Goal: Task Accomplishment & Management: Manage account settings

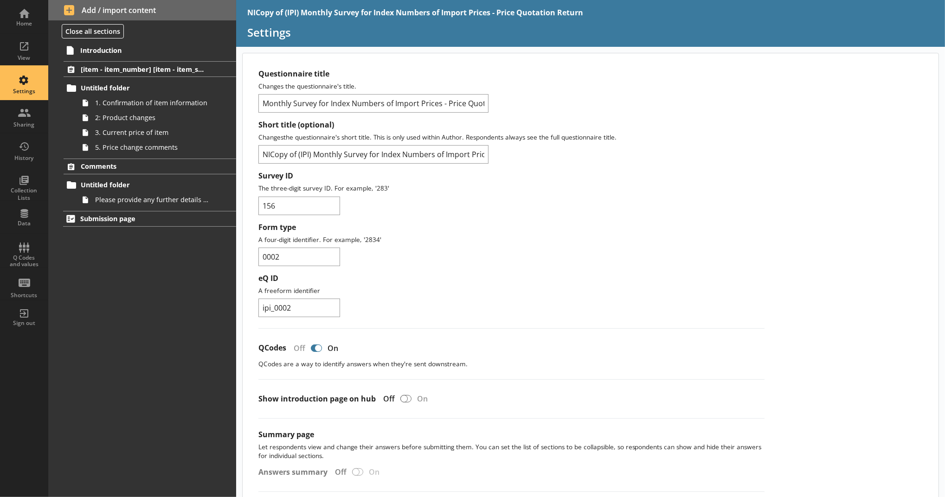
click at [33, 94] on div "Settings" at bounding box center [24, 91] width 32 height 7
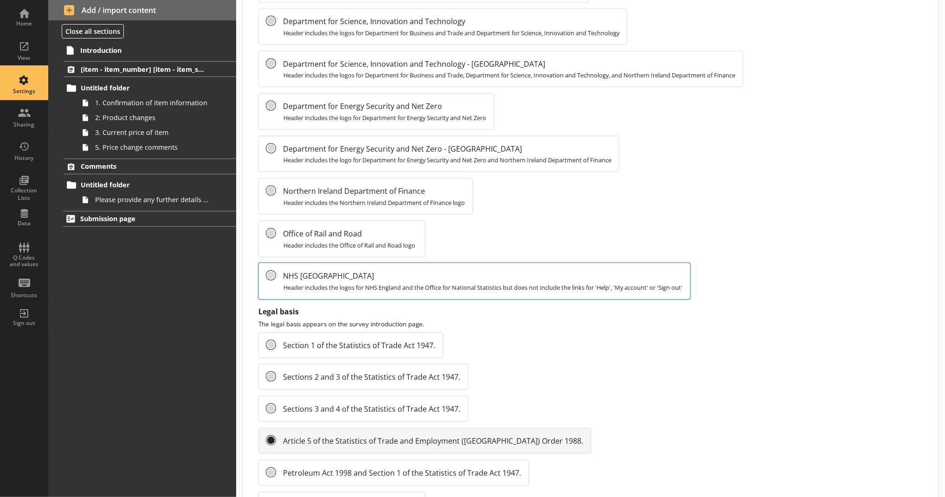
scroll to position [721, 0]
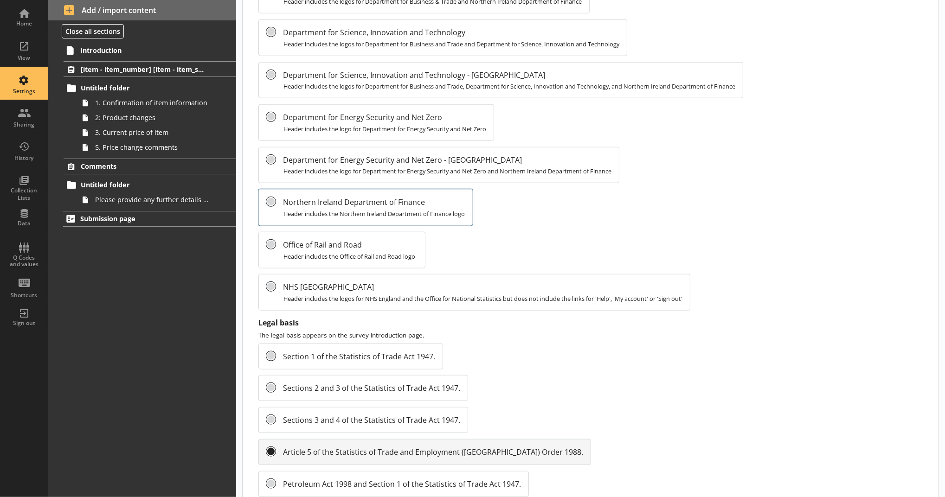
click at [331, 197] on span "Northern Ireland Department of Finance" at bounding box center [373, 202] width 181 height 10
click at [276, 197] on input "Northern Ireland Department of Finance Header includes the Northern Ireland Dep…" at bounding box center [270, 201] width 9 height 9
radio input "false"
radio input "true"
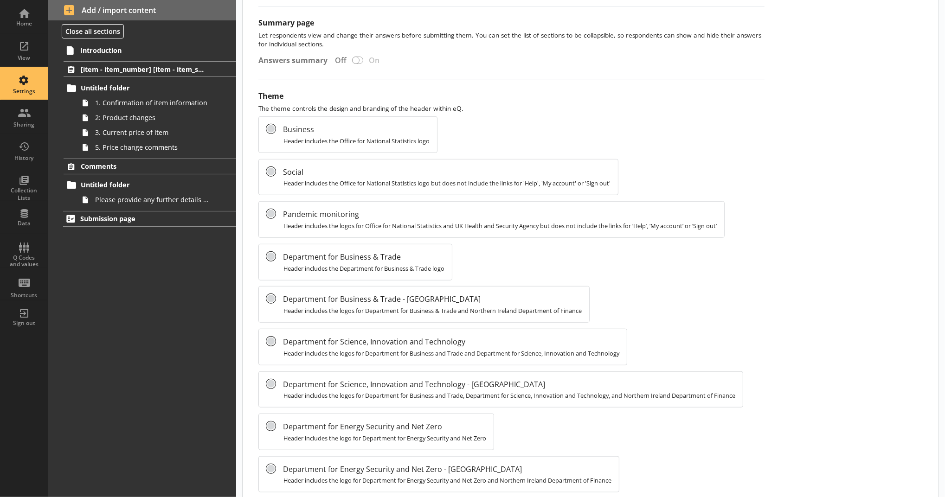
scroll to position [618, 0]
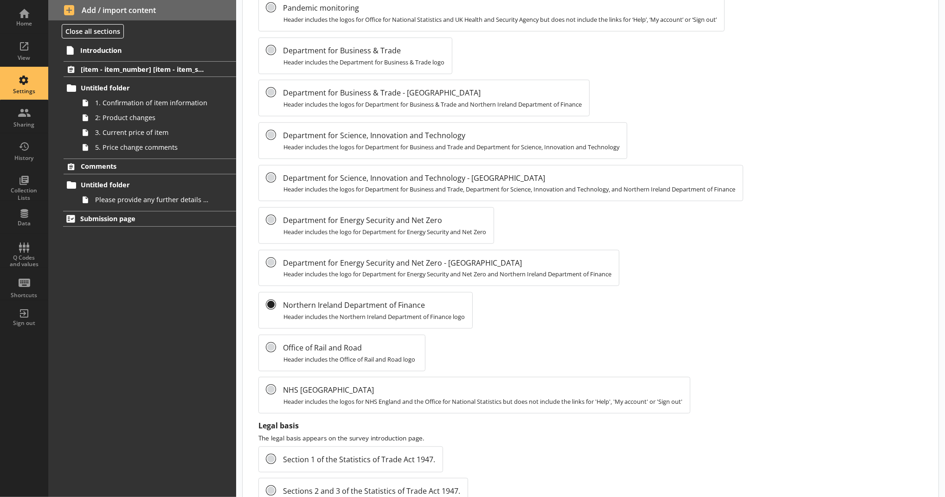
click at [119, 315] on div "Introduction [item - item_number] [item - item_specification_1] Untitled folder…" at bounding box center [142, 270] width 188 height 456
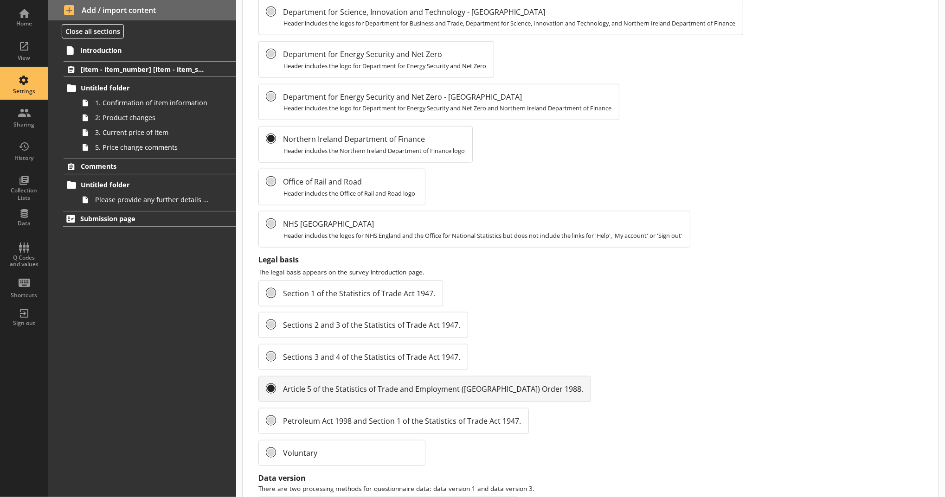
scroll to position [888, 0]
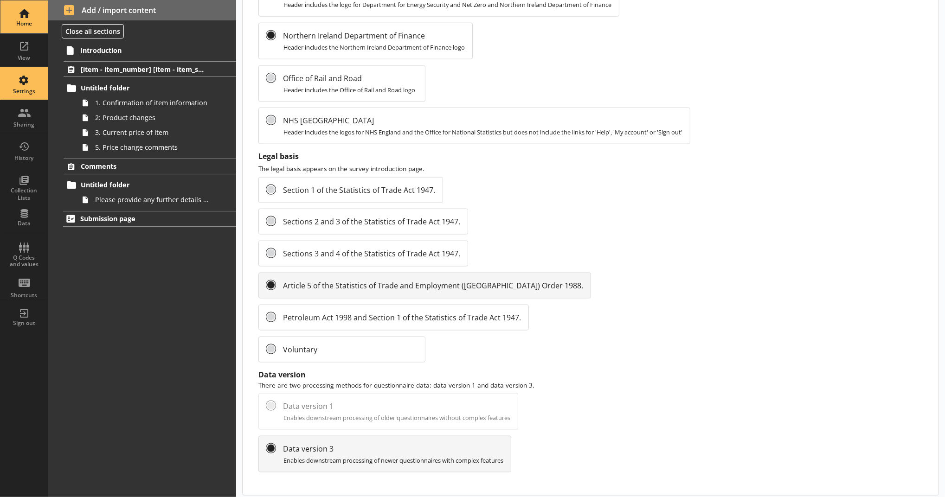
click at [18, 21] on div "Home" at bounding box center [24, 23] width 32 height 7
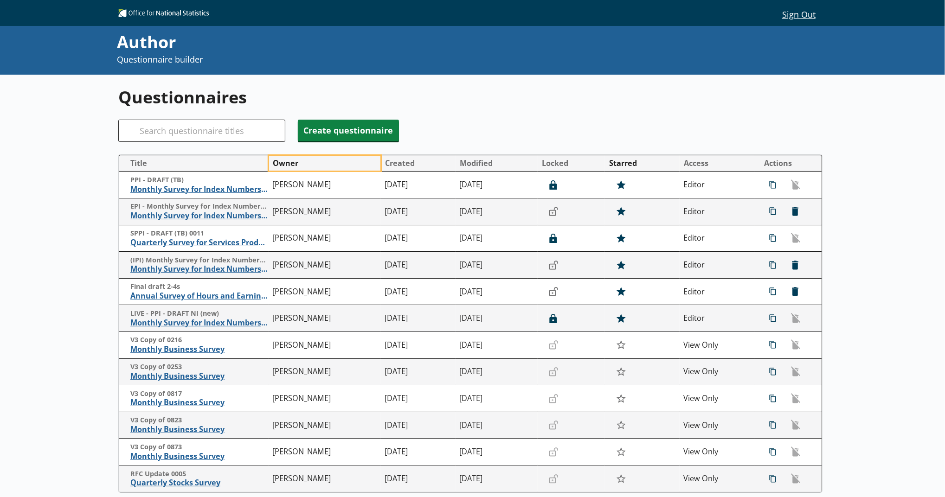
click at [298, 163] on button "Owner" at bounding box center [324, 163] width 111 height 15
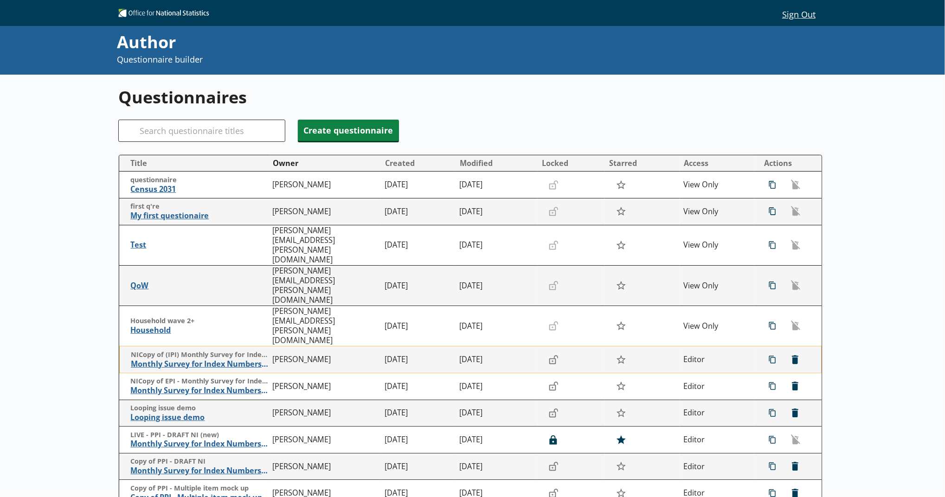
scroll to position [97, 0]
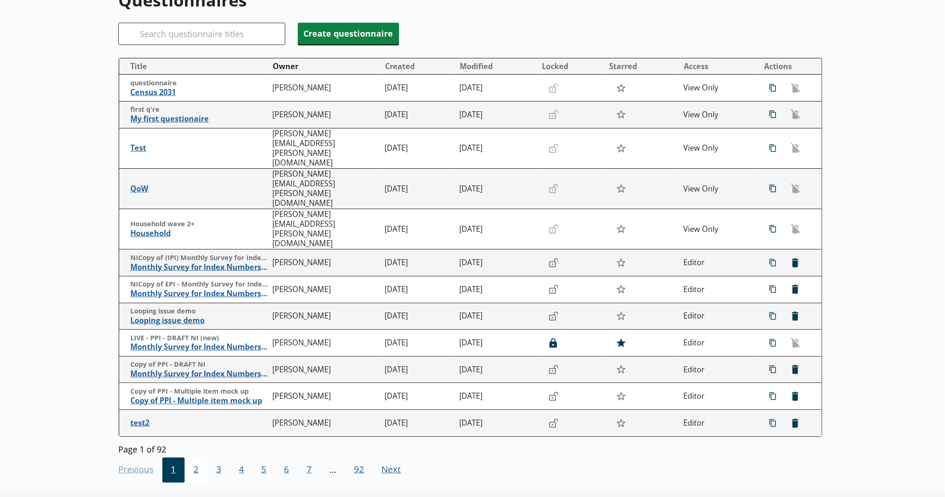
click at [201, 458] on span "2" at bounding box center [196, 470] width 23 height 25
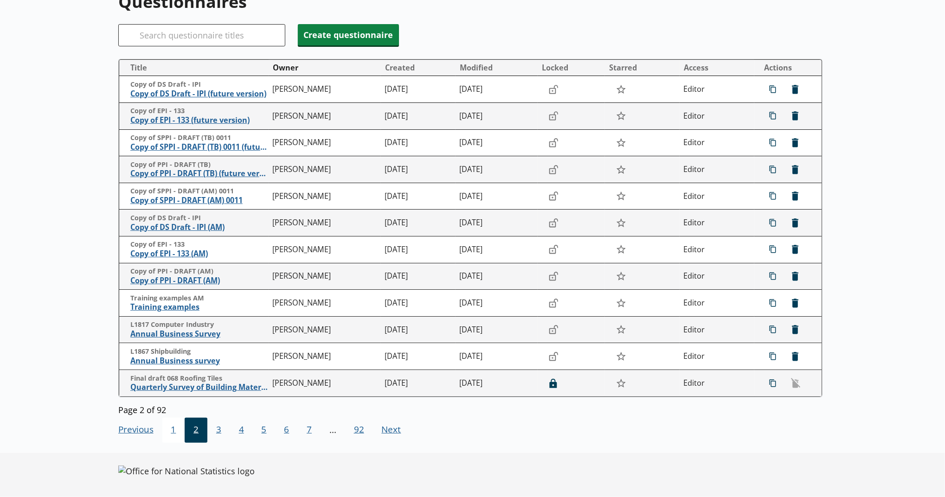
click at [177, 436] on span "1" at bounding box center [173, 430] width 23 height 25
